Goal: Contribute content: Contribute content

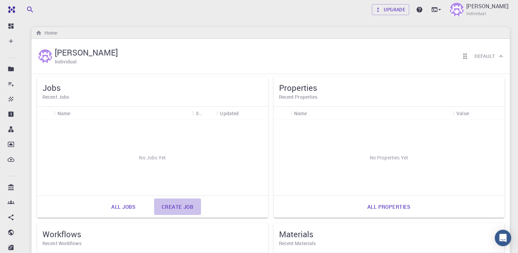
click at [184, 208] on link "Create job" at bounding box center [177, 206] width 47 height 16
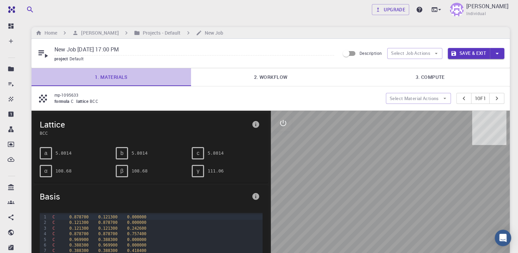
click at [121, 74] on link "1. Materials" at bounding box center [110, 77] width 159 height 18
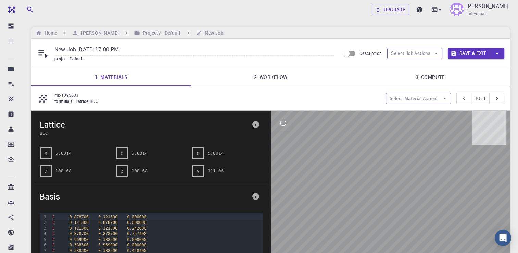
click at [427, 55] on button "Select Job Actions" at bounding box center [414, 53] width 55 height 11
click at [428, 80] on span "Select materials" at bounding box center [421, 77] width 32 height 7
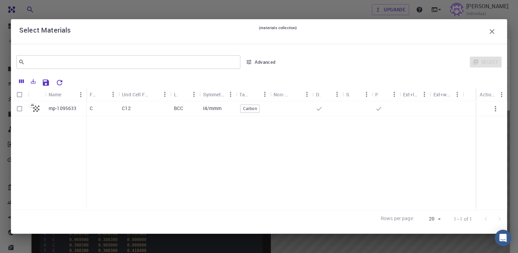
click at [18, 106] on input "Select row" at bounding box center [19, 108] width 13 height 13
checkbox input "true"
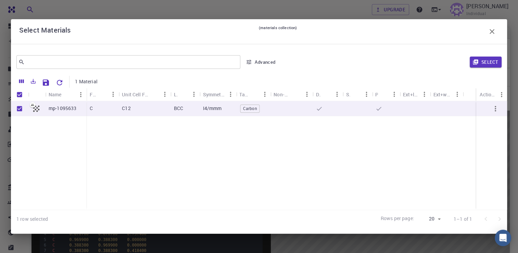
drag, startPoint x: 476, startPoint y: 60, endPoint x: 480, endPoint y: 107, distance: 47.0
click at [475, 99] on div "​ Advanced Select 1 Material Name Formula Unit Cell Formula Lattice Symmetry Ta…" at bounding box center [259, 139] width 496 height 178
click at [492, 107] on icon "button" at bounding box center [495, 108] width 8 height 8
click at [33, 85] on button "Export" at bounding box center [33, 81] width 12 height 11
click at [197, 69] on div "​ Advanced" at bounding box center [147, 62] width 262 height 16
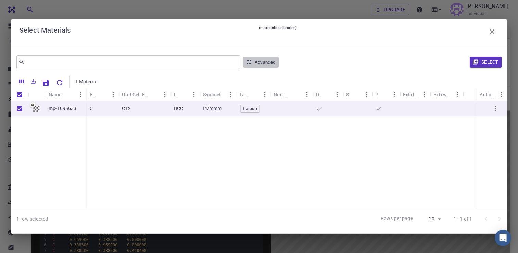
click at [254, 63] on button "Advanced" at bounding box center [261, 61] width 36 height 11
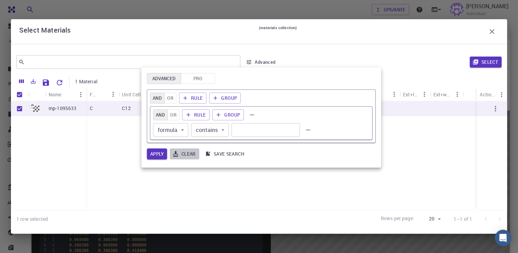
click at [188, 150] on button "Clear" at bounding box center [184, 153] width 29 height 11
click at [160, 152] on button "Apply" at bounding box center [157, 153] width 20 height 11
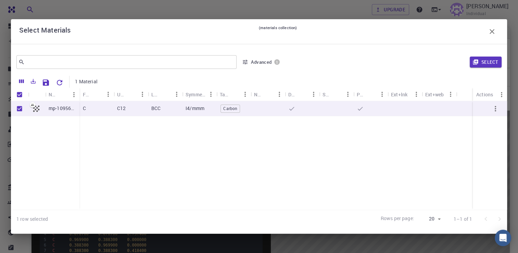
click at [498, 30] on div "Select Materials (materials collection)" at bounding box center [259, 31] width 496 height 25
click at [497, 30] on button "button" at bounding box center [492, 32] width 14 height 14
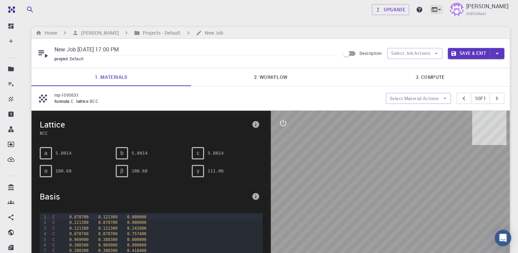
click at [443, 10] on icon at bounding box center [439, 9] width 7 height 7
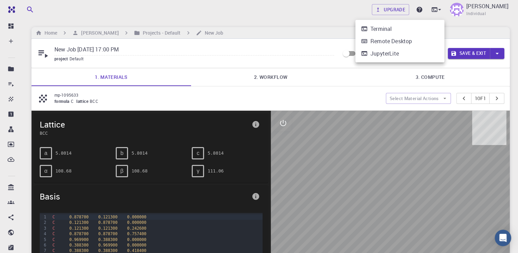
click at [185, 70] on div at bounding box center [259, 126] width 518 height 253
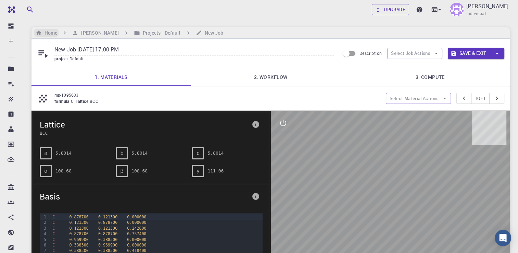
click at [56, 34] on h6 "Home" at bounding box center [49, 33] width 15 height 8
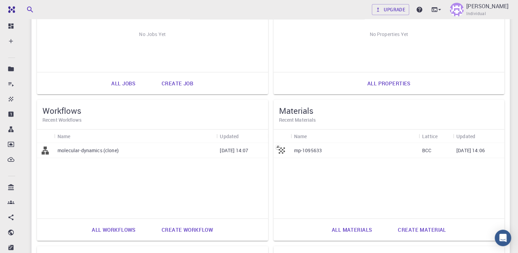
scroll to position [137, 0]
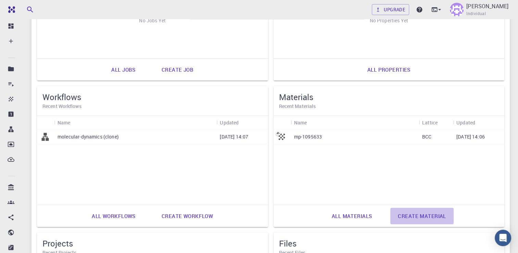
click at [421, 215] on link "Create material" at bounding box center [421, 215] width 63 height 16
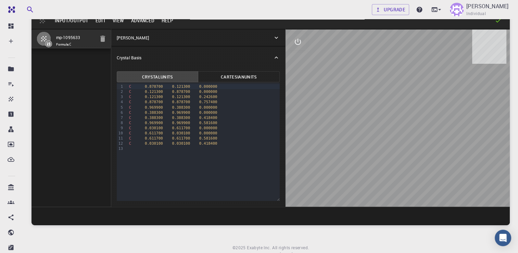
scroll to position [18, 0]
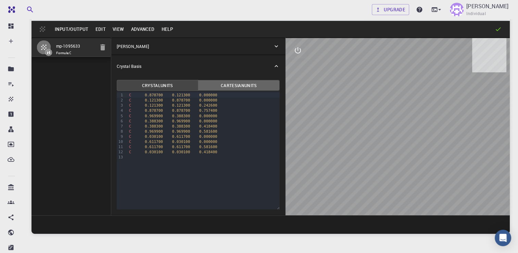
click at [228, 88] on button "Cartesian Units" at bounding box center [239, 85] width 82 height 11
click at [173, 85] on button "Crystal Units" at bounding box center [158, 85] width 82 height 11
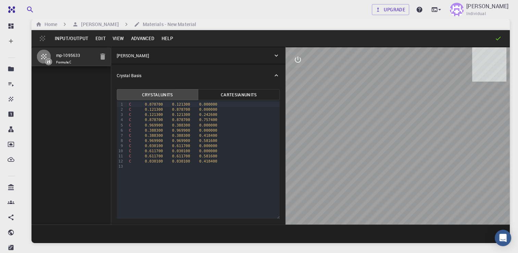
scroll to position [0, 0]
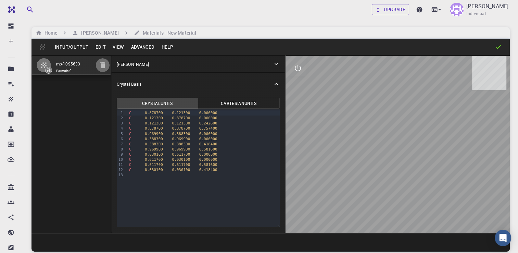
click at [105, 68] on icon "button" at bounding box center [103, 65] width 8 height 8
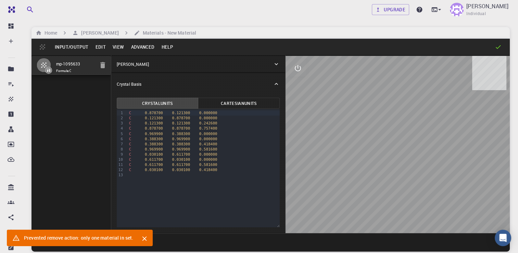
click at [275, 66] on icon at bounding box center [276, 64] width 7 height 7
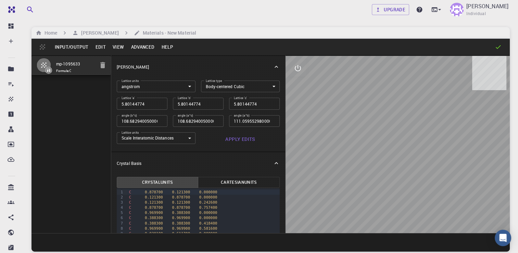
click at [275, 66] on div "[PERSON_NAME]" at bounding box center [198, 67] width 174 height 22
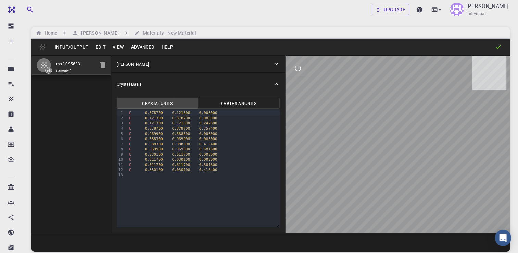
click at [296, 69] on icon "interactive" at bounding box center [298, 68] width 8 height 8
click at [296, 69] on icon "interactive" at bounding box center [297, 68] width 5 height 5
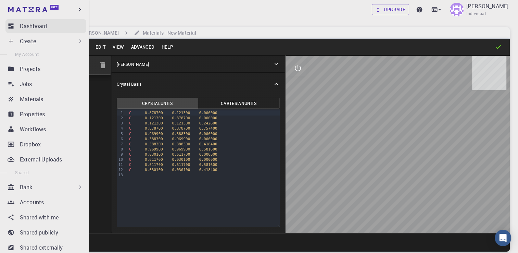
click at [31, 28] on p "Dashboard" at bounding box center [33, 26] width 27 height 8
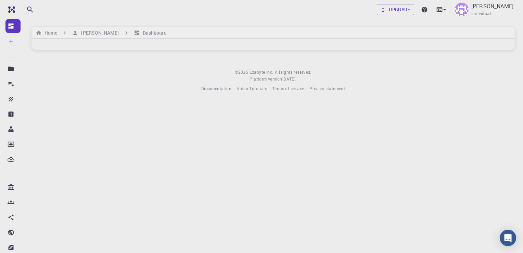
click at [153, 107] on body "Free Dashboard Create New Job New Material Create Material Upload File Import f…" at bounding box center [261, 126] width 523 height 253
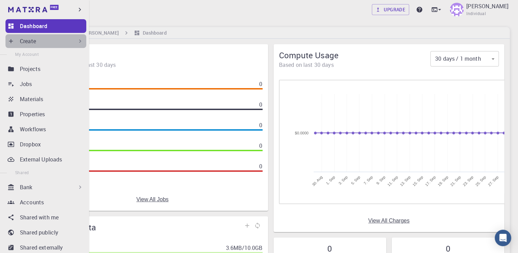
click at [47, 41] on div "Create" at bounding box center [52, 41] width 64 height 8
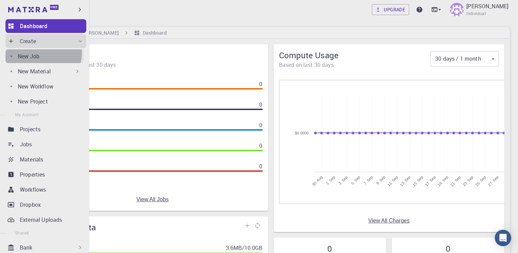
click at [38, 53] on p "New Job" at bounding box center [29, 56] width 22 height 8
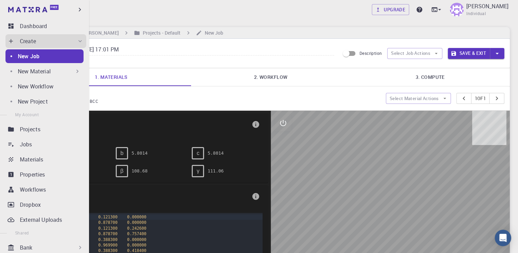
click at [39, 70] on p "New Material" at bounding box center [34, 71] width 33 height 8
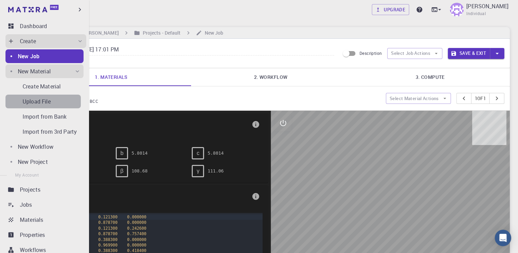
click at [52, 105] on div "Upload File" at bounding box center [52, 101] width 58 height 8
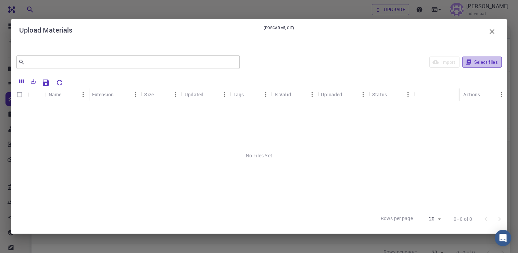
click at [466, 63] on icon "button" at bounding box center [468, 62] width 6 height 6
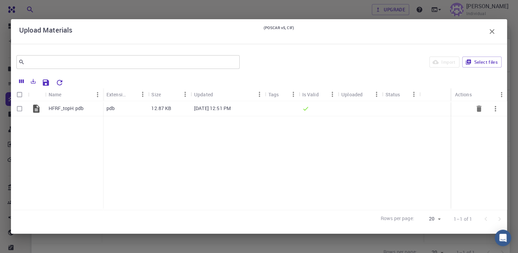
drag, startPoint x: 21, startPoint y: 106, endPoint x: 225, endPoint y: 108, distance: 203.3
click at [21, 106] on input "Select row" at bounding box center [19, 108] width 13 height 13
checkbox input "true"
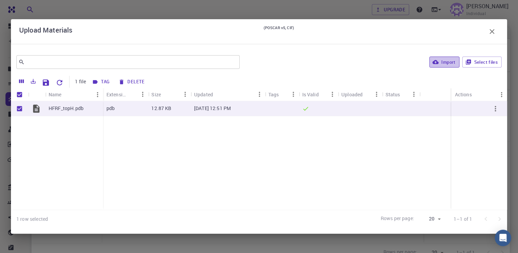
click at [438, 65] on button "Import" at bounding box center [444, 61] width 30 height 11
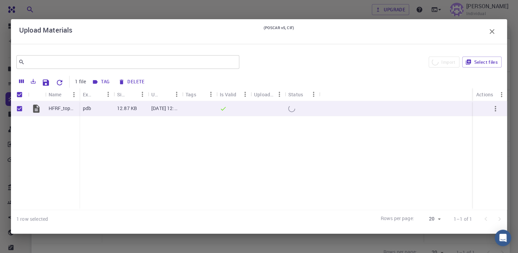
checkbox input "false"
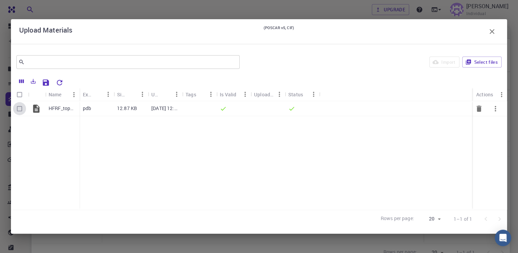
click at [18, 107] on input "Select row" at bounding box center [19, 108] width 13 height 13
checkbox input "true"
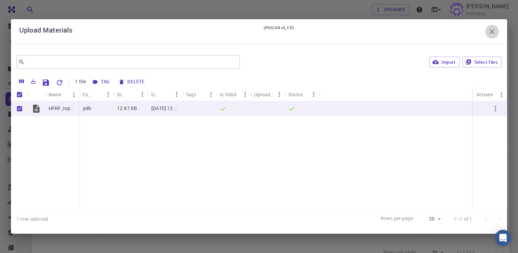
click at [494, 32] on icon "button" at bounding box center [492, 31] width 8 height 8
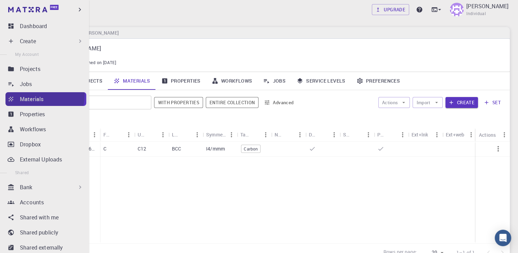
click at [33, 95] on p "Materials" at bounding box center [32, 99] width 24 height 8
click at [63, 100] on div "Materials" at bounding box center [53, 99] width 66 height 8
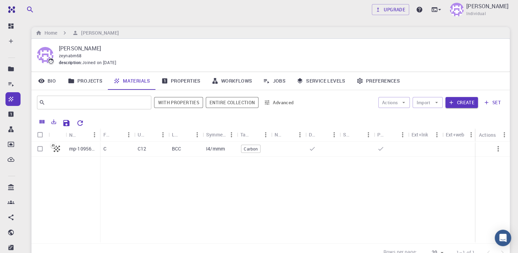
click at [163, 59] on div "zeynabm68" at bounding box center [279, 55] width 440 height 7
click at [184, 84] on link "Properties" at bounding box center [181, 81] width 50 height 18
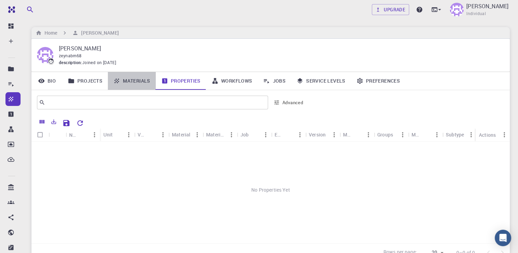
click at [123, 84] on link "Materials" at bounding box center [132, 81] width 48 height 18
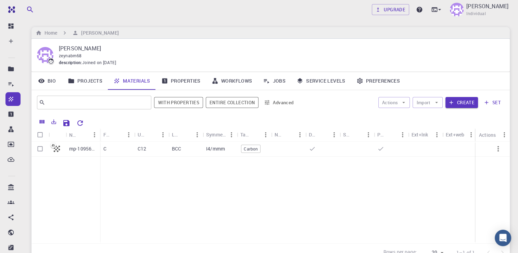
click at [87, 79] on link "Projects" at bounding box center [85, 81] width 46 height 18
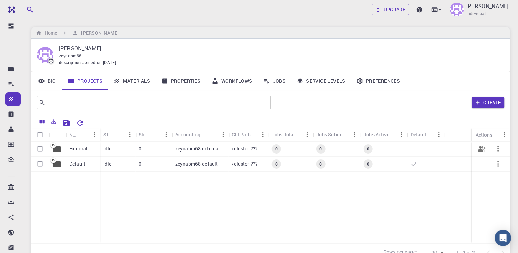
click at [54, 145] on icon at bounding box center [52, 145] width 3 height 2
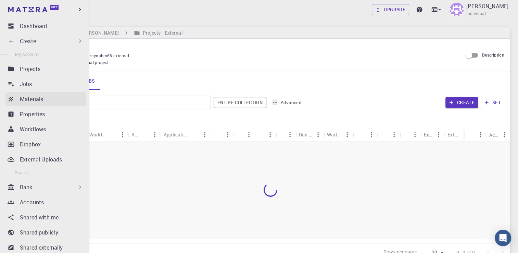
click at [33, 95] on p "Materials" at bounding box center [31, 99] width 23 height 8
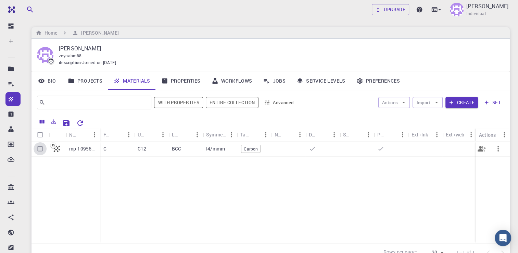
click at [40, 148] on input "Select row" at bounding box center [40, 148] width 13 height 13
checkbox input "true"
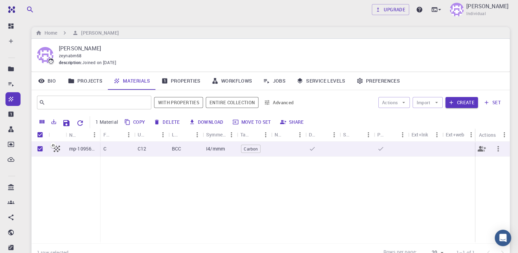
click at [504, 146] on button "button" at bounding box center [498, 148] width 16 height 16
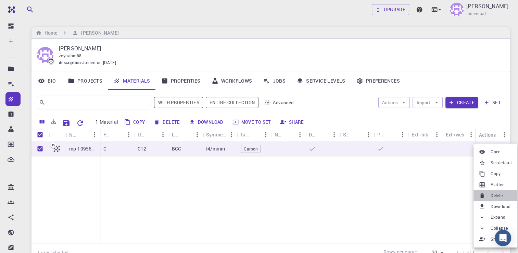
click at [493, 197] on span "Delete" at bounding box center [496, 195] width 12 height 7
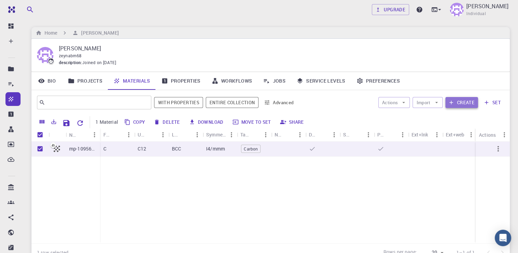
click at [465, 104] on button "Create" at bounding box center [461, 102] width 33 height 11
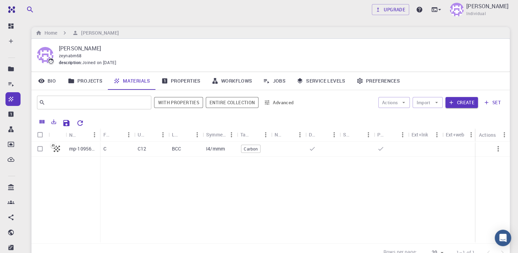
click at [64, 161] on div "mp-1095633" at bounding box center [65, 192] width 68 height 102
drag, startPoint x: 284, startPoint y: 99, endPoint x: 247, endPoint y: 97, distance: 37.3
click at [247, 97] on div "​ With properties Entire collection Advanced" at bounding box center [167, 102] width 260 height 16
click at [134, 82] on link "Materials" at bounding box center [132, 81] width 48 height 18
click at [81, 76] on link "Projects" at bounding box center [85, 81] width 46 height 18
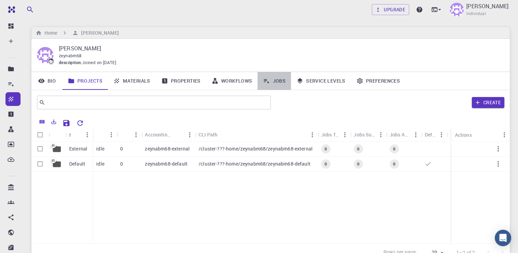
click at [272, 79] on link "Jobs" at bounding box center [274, 81] width 34 height 18
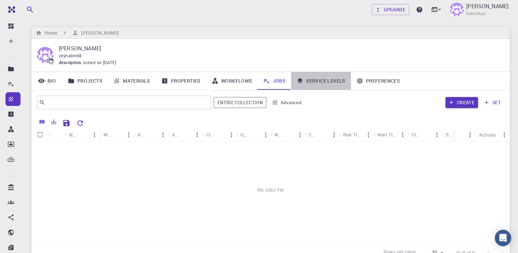
click at [313, 83] on link "Service Levels" at bounding box center [321, 81] width 60 height 18
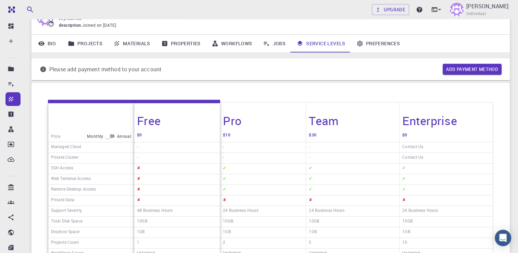
scroll to position [8, 0]
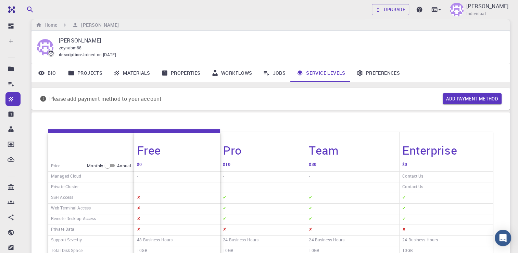
drag, startPoint x: 151, startPoint y: 147, endPoint x: 156, endPoint y: 139, distance: 9.3
click at [151, 145] on h4 "Free" at bounding box center [149, 150] width 24 height 14
click at [378, 71] on link "Preferences" at bounding box center [378, 73] width 54 height 18
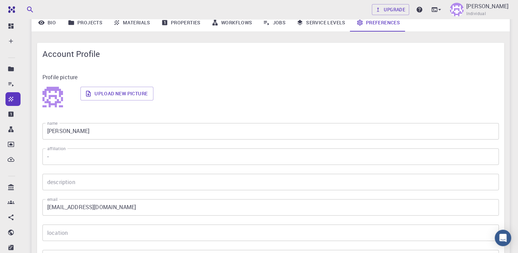
scroll to position [42, 0]
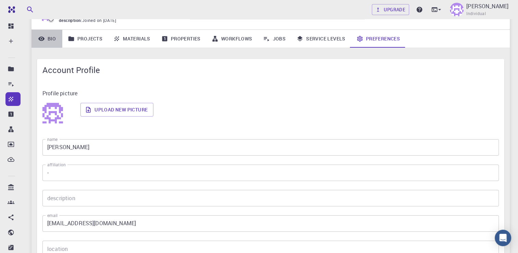
drag, startPoint x: 51, startPoint y: 36, endPoint x: 85, endPoint y: 40, distance: 33.9
click at [51, 36] on link "Bio" at bounding box center [46, 39] width 31 height 18
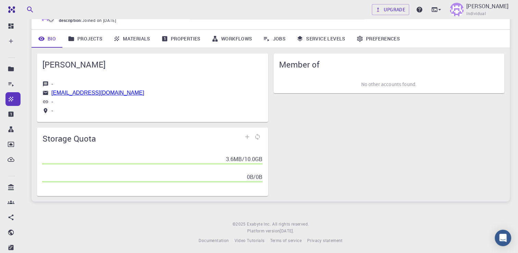
click at [88, 40] on link "Projects" at bounding box center [85, 39] width 46 height 18
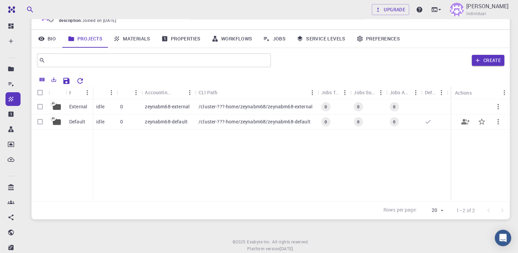
click at [54, 121] on icon at bounding box center [57, 121] width 8 height 7
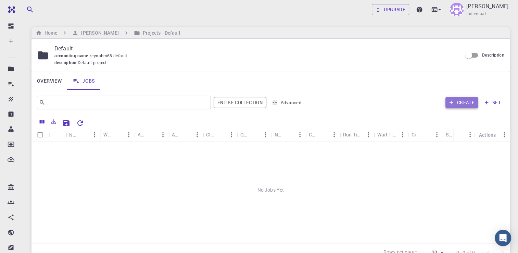
click at [456, 101] on button "Create" at bounding box center [461, 102] width 33 height 11
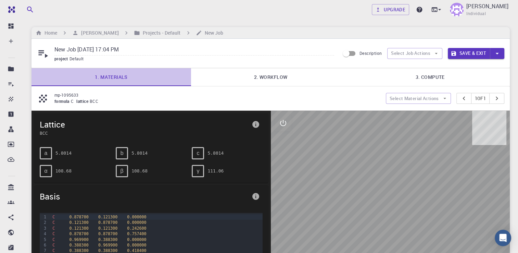
click at [108, 72] on link "1. Materials" at bounding box center [110, 77] width 159 height 18
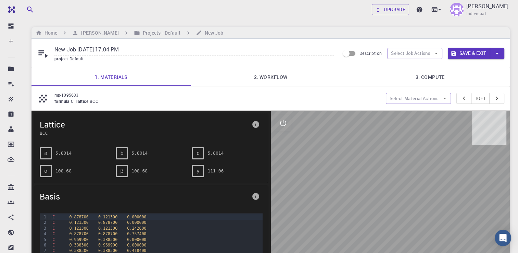
click at [47, 53] on icon at bounding box center [43, 53] width 12 height 12
click at [47, 55] on icon at bounding box center [43, 53] width 12 height 12
click at [484, 55] on button "Save & Exit" at bounding box center [469, 53] width 42 height 11
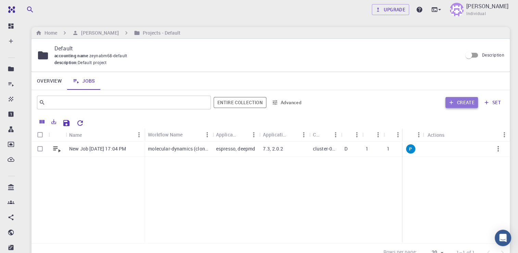
click at [466, 98] on button "Create" at bounding box center [461, 102] width 33 height 11
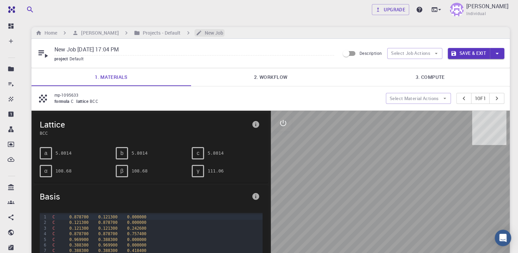
click at [208, 33] on h6 "New Job" at bounding box center [213, 33] width 22 height 8
click at [49, 31] on h6 "Home" at bounding box center [49, 33] width 15 height 8
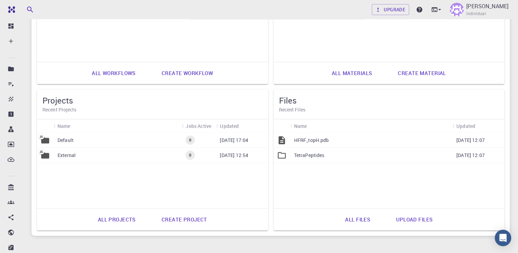
scroll to position [315, 0]
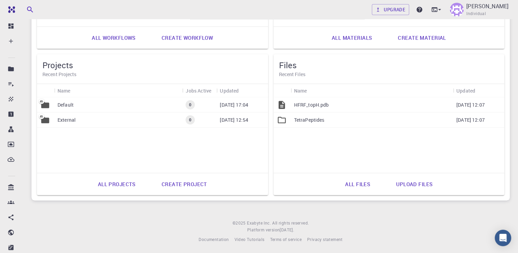
click at [301, 117] on p "TetraPeptides" at bounding box center [309, 119] width 30 height 7
click at [301, 117] on div ".." at bounding box center [388, 134] width 231 height 75
click at [288, 106] on div at bounding box center [281, 104] width 17 height 15
click at [303, 106] on p "HFRF_topH.pdb" at bounding box center [311, 104] width 35 height 7
click at [406, 184] on link "Upload files" at bounding box center [413, 184] width 51 height 16
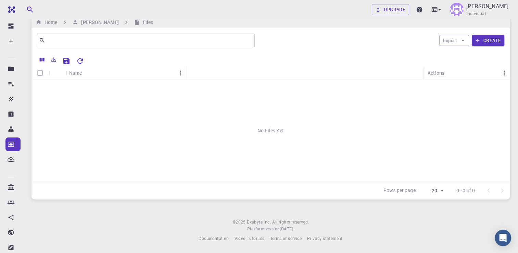
scroll to position [10, 0]
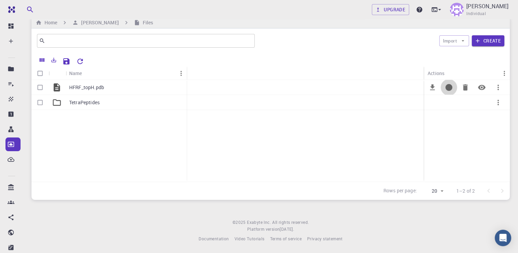
click at [448, 87] on icon "Copy path" at bounding box center [448, 87] width 7 height 7
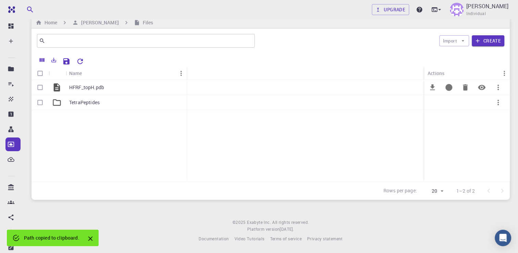
click at [500, 86] on icon "button" at bounding box center [498, 87] width 8 height 8
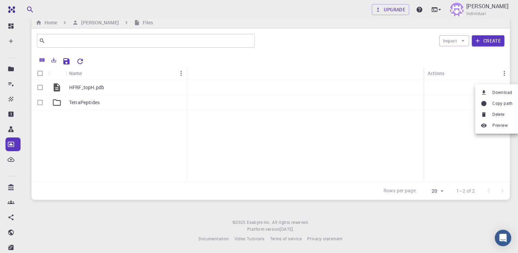
click at [163, 110] on div at bounding box center [259, 126] width 518 height 253
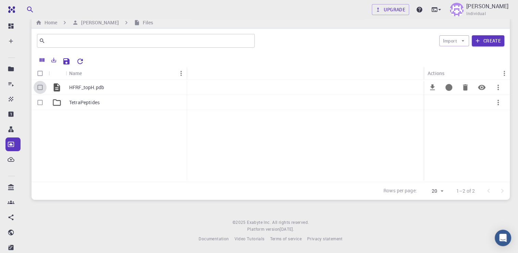
click at [44, 87] on input "Select row" at bounding box center [40, 87] width 13 height 13
checkbox input "true"
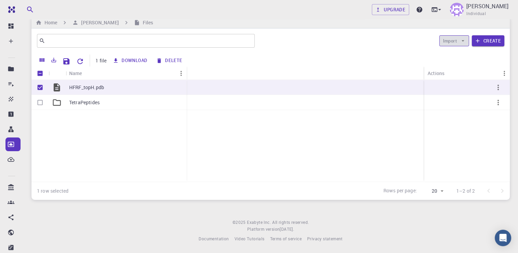
click at [462, 40] on icon "button" at bounding box center [463, 41] width 6 height 6
click at [464, 56] on span "Upload File" at bounding box center [468, 54] width 22 height 7
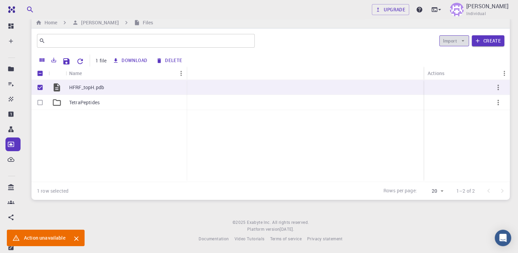
click at [460, 43] on icon "button" at bounding box center [463, 41] width 6 height 6
click at [165, 62] on button "Delete" at bounding box center [169, 60] width 31 height 11
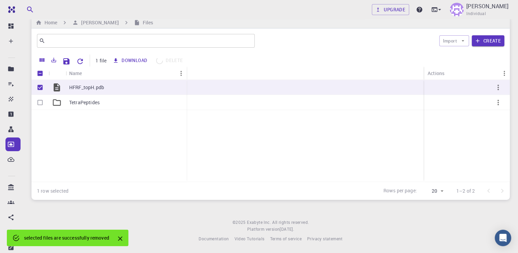
checkbox input "false"
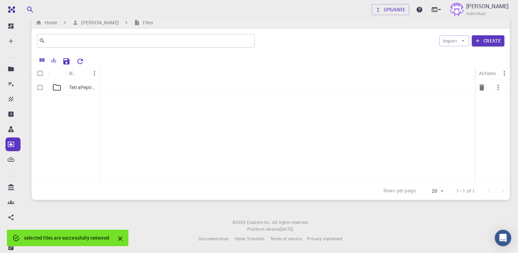
click at [50, 86] on div at bounding box center [57, 87] width 17 height 15
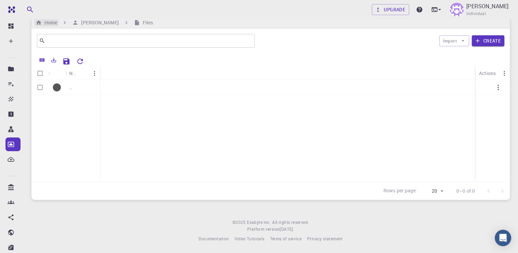
click at [48, 23] on h6 "Home" at bounding box center [49, 23] width 15 height 8
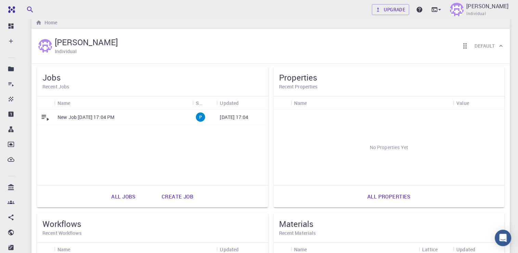
click at [41, 116] on icon at bounding box center [45, 117] width 10 height 10
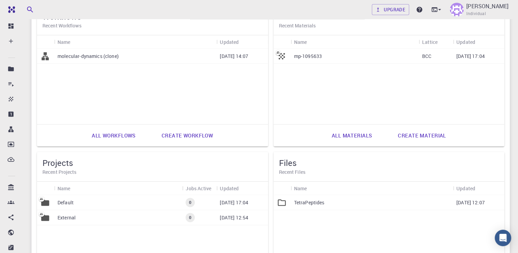
scroll to position [246, 0]
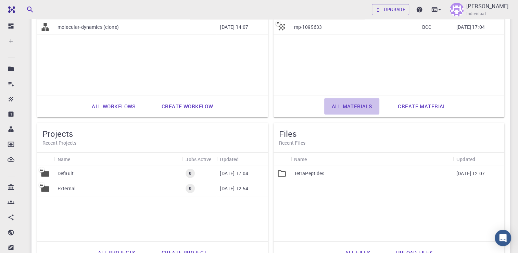
click at [355, 109] on link "All materials" at bounding box center [351, 106] width 55 height 16
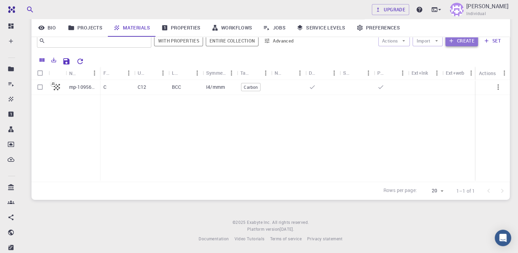
click at [461, 40] on button "Create" at bounding box center [461, 40] width 33 height 11
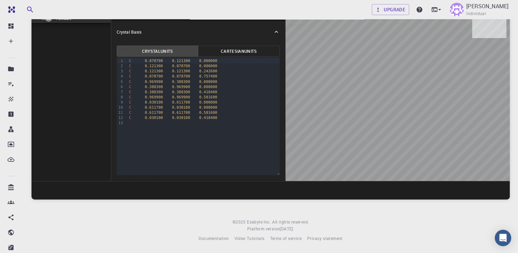
scroll to position [52, 0]
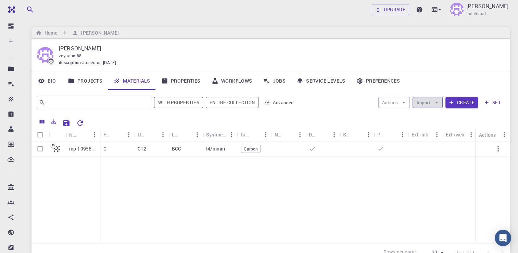
click at [421, 105] on button "Import" at bounding box center [427, 102] width 30 height 11
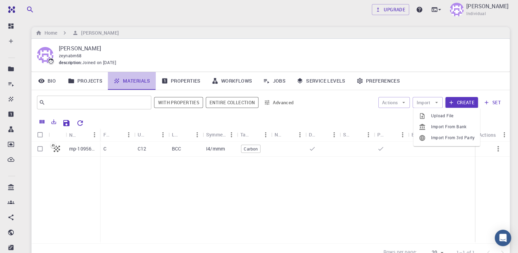
click at [126, 79] on link "Materials" at bounding box center [132, 81] width 48 height 18
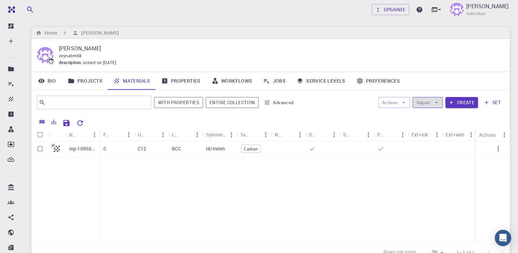
click at [425, 103] on button "Import" at bounding box center [427, 102] width 30 height 11
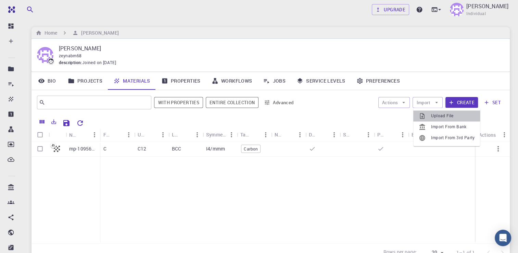
click at [435, 118] on span "Upload File" at bounding box center [452, 115] width 43 height 7
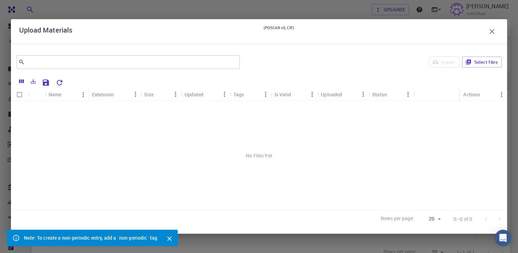
scroll to position [61, 0]
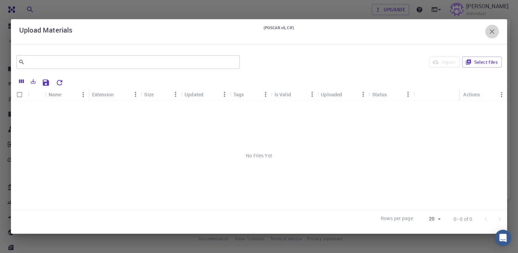
click at [493, 33] on icon "button" at bounding box center [492, 31] width 8 height 8
